Goal: Transaction & Acquisition: Book appointment/travel/reservation

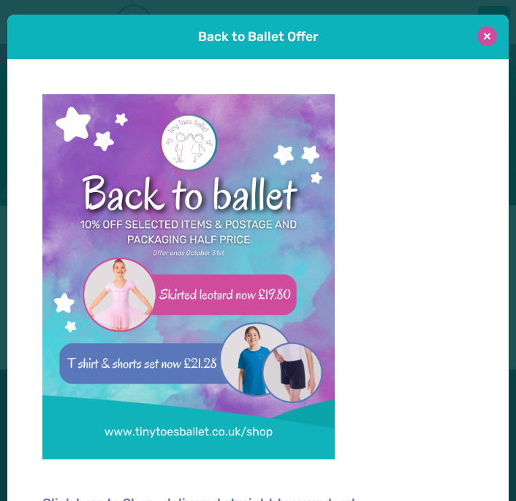
click at [490, 30] on button at bounding box center [487, 36] width 20 height 20
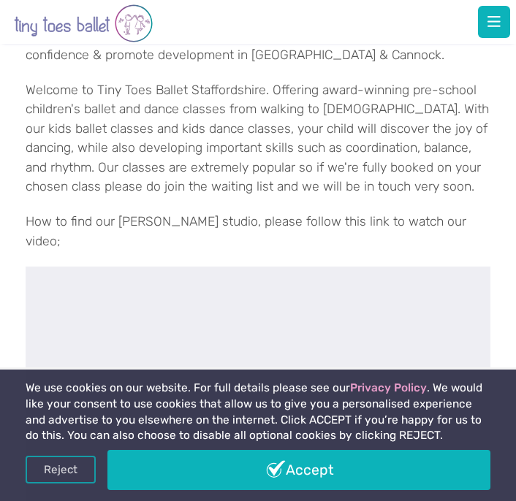
scroll to position [403, 0]
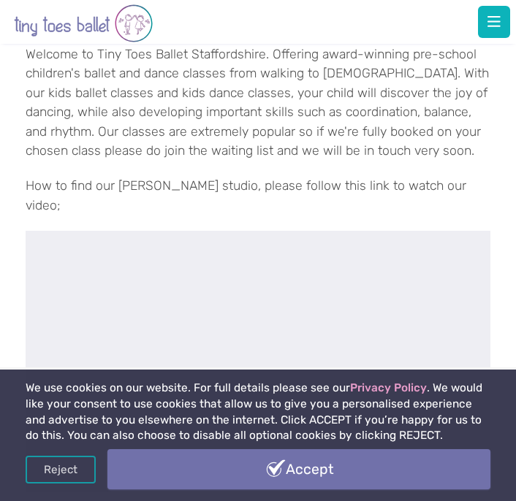
click at [396, 469] on link "Accept" at bounding box center [298, 470] width 382 height 40
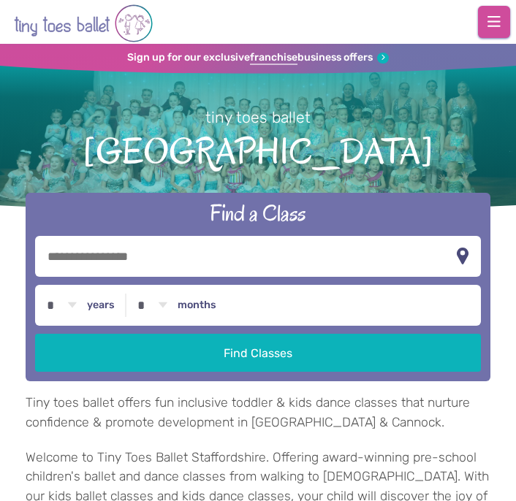
click at [490, 20] on span "button" at bounding box center [494, 22] width 13 height 15
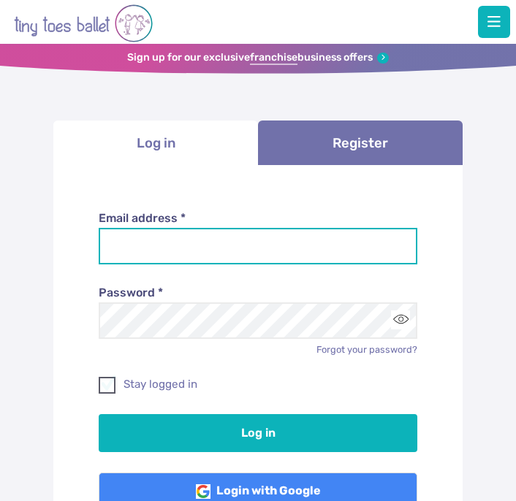
type input "**********"
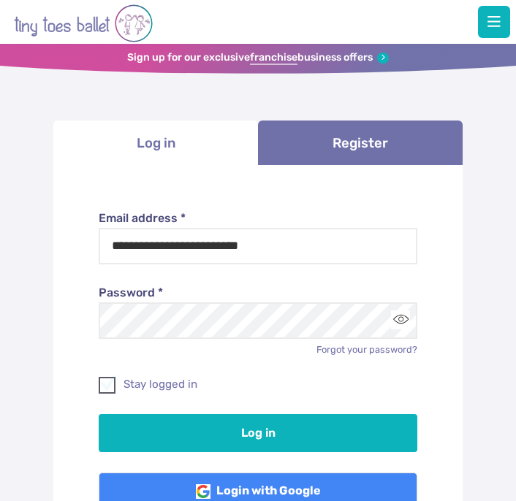
click at [110, 382] on span at bounding box center [107, 388] width 15 height 13
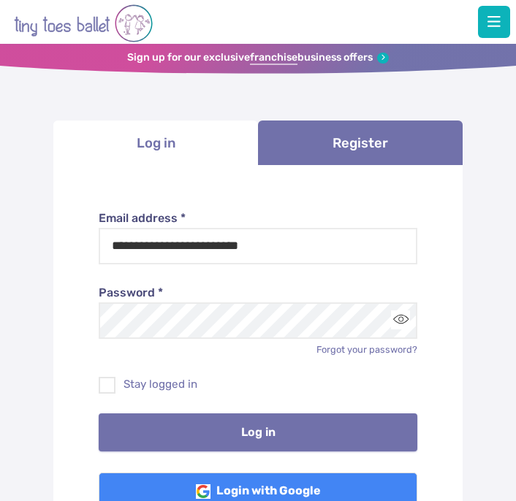
click at [173, 428] on button "Log in" at bounding box center [258, 433] width 319 height 38
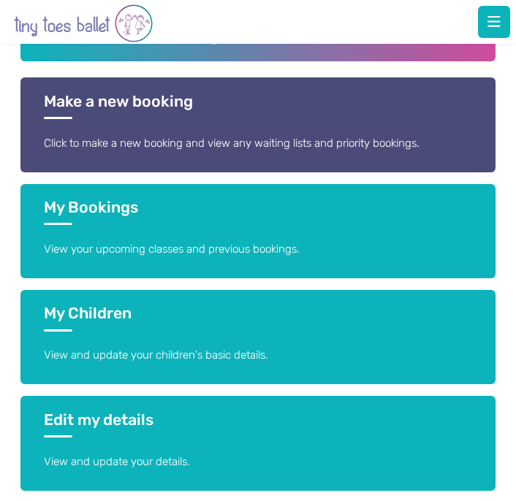
scroll to position [244, 0]
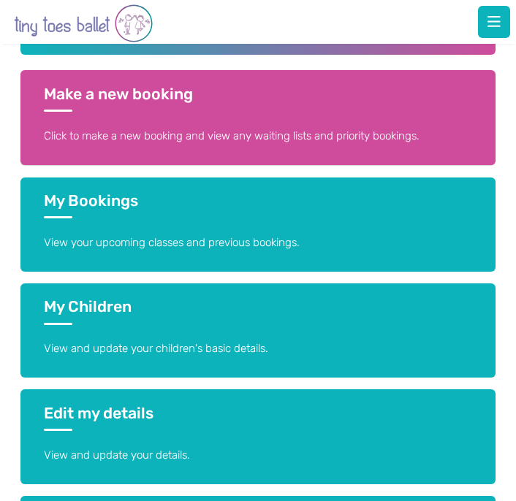
click at [186, 122] on link "Make a new booking Click to make a new booking and view any waiting lists and p…" at bounding box center [257, 117] width 475 height 94
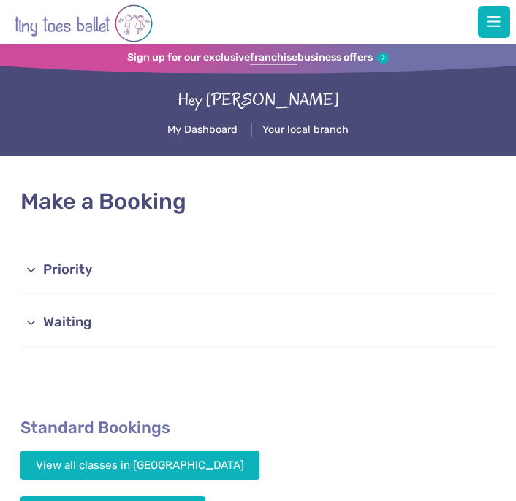
click at [124, 270] on link "Priority" at bounding box center [257, 270] width 475 height 47
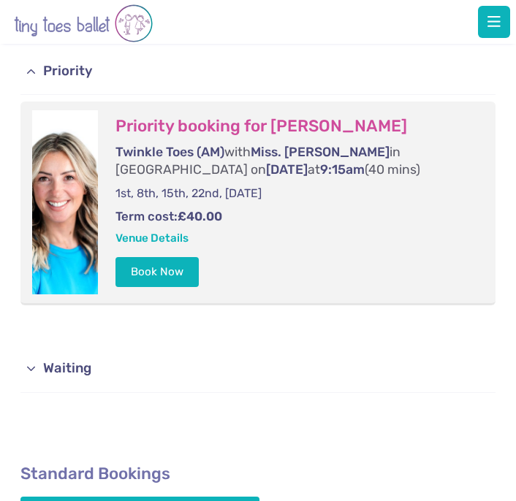
scroll to position [204, 0]
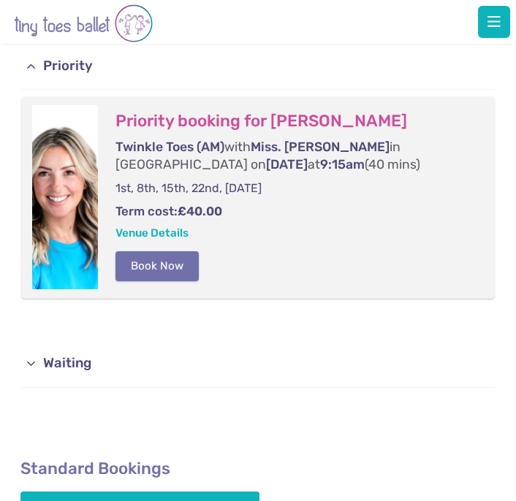
click at [159, 263] on button "Book Now" at bounding box center [156, 265] width 83 height 29
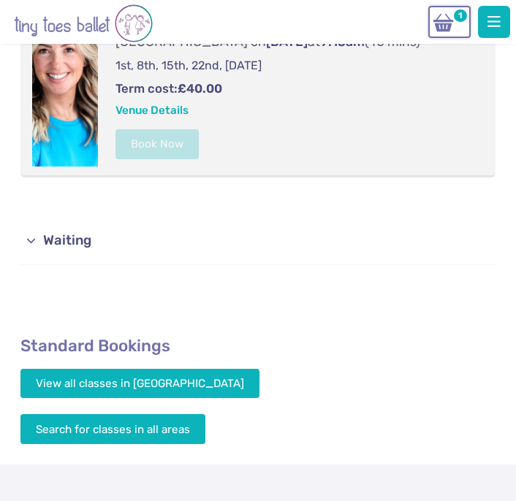
scroll to position [325, 0]
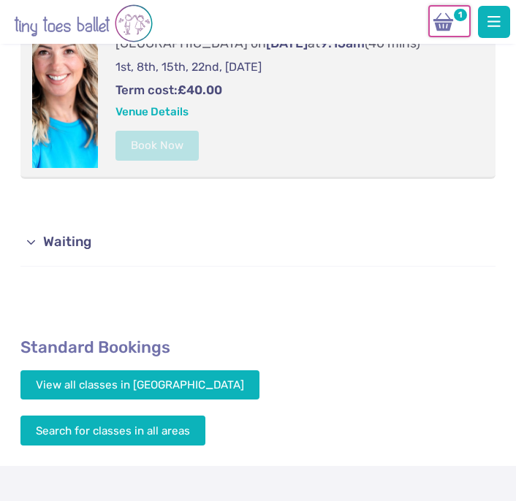
click at [442, 22] on img at bounding box center [444, 22] width 28 height 20
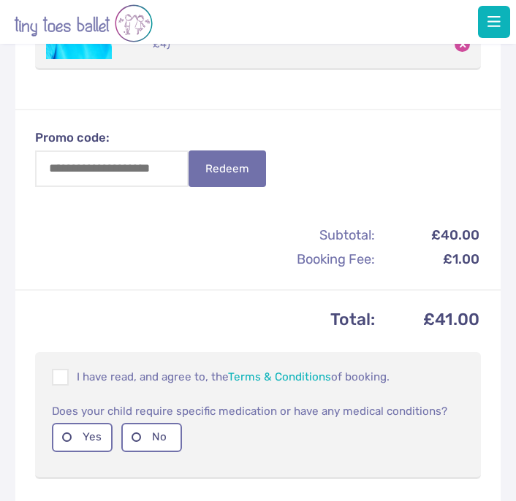
scroll to position [401, 0]
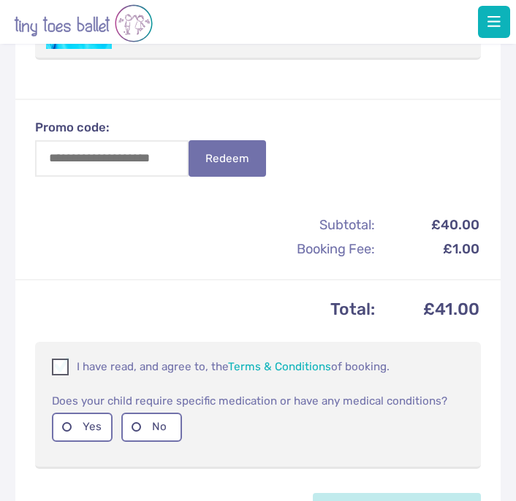
click at [69, 363] on span at bounding box center [60, 369] width 15 height 13
click at [148, 413] on label "No" at bounding box center [151, 427] width 61 height 29
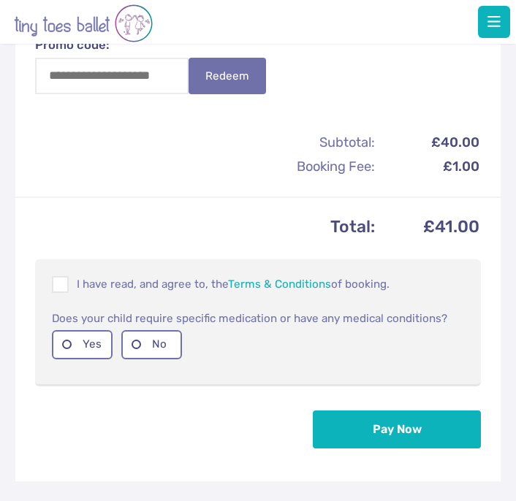
scroll to position [496, 0]
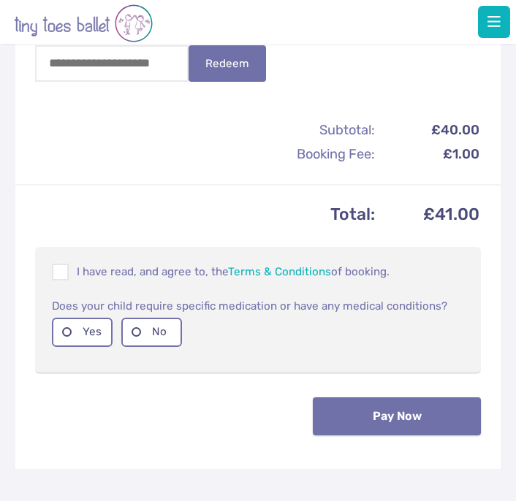
click at [349, 400] on button "Pay Now" at bounding box center [397, 417] width 168 height 38
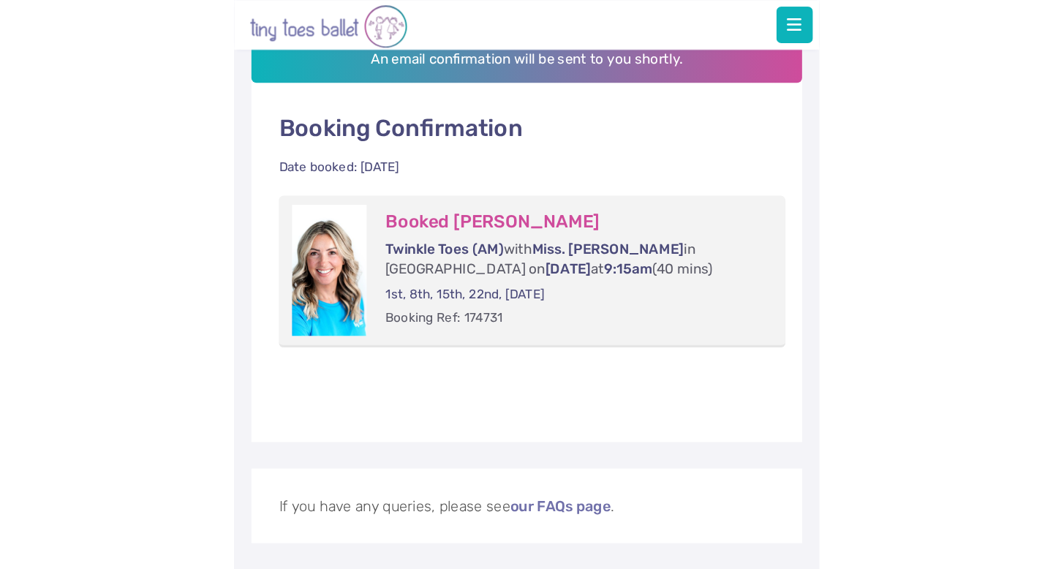
scroll to position [186, 0]
